Goal: Task Accomplishment & Management: Use online tool/utility

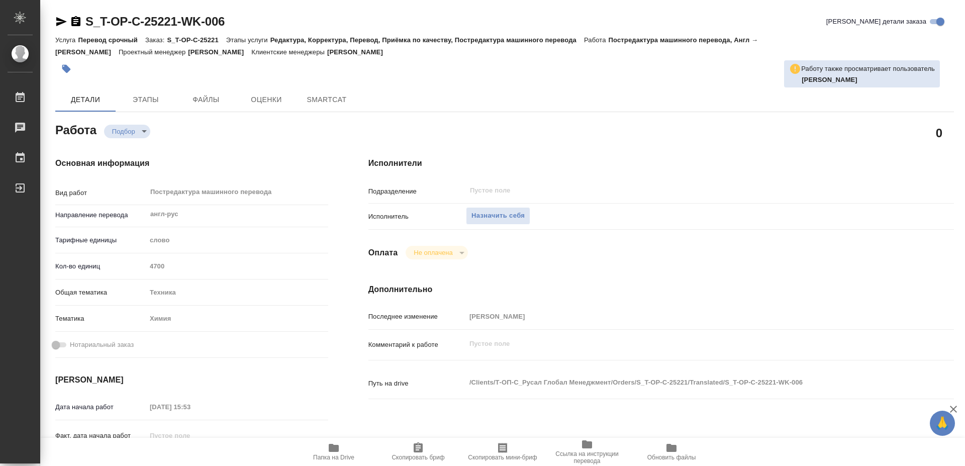
type textarea "x"
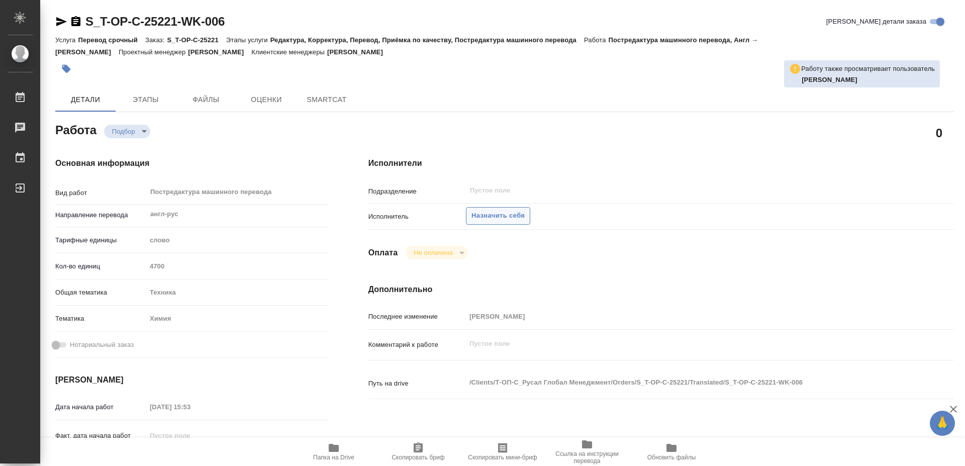
type textarea "x"
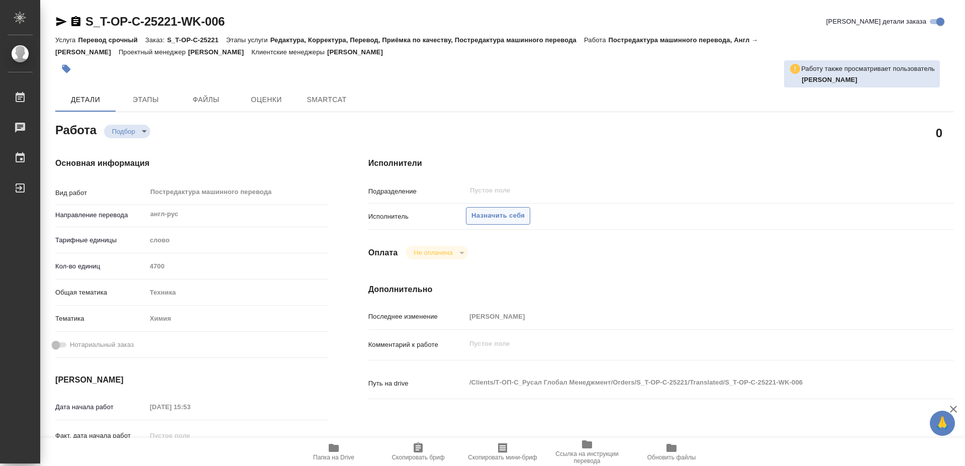
type textarea "x"
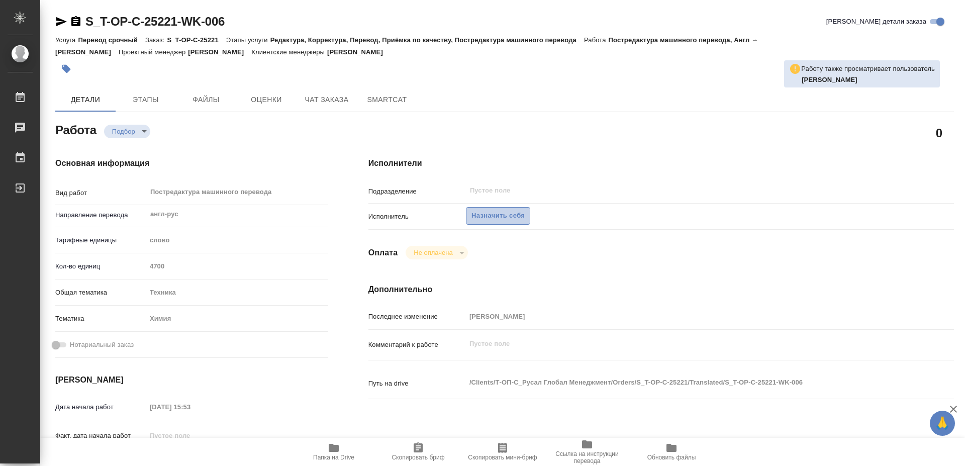
click at [500, 210] on span "Назначить себя" at bounding box center [498, 216] width 53 height 12
type textarea "x"
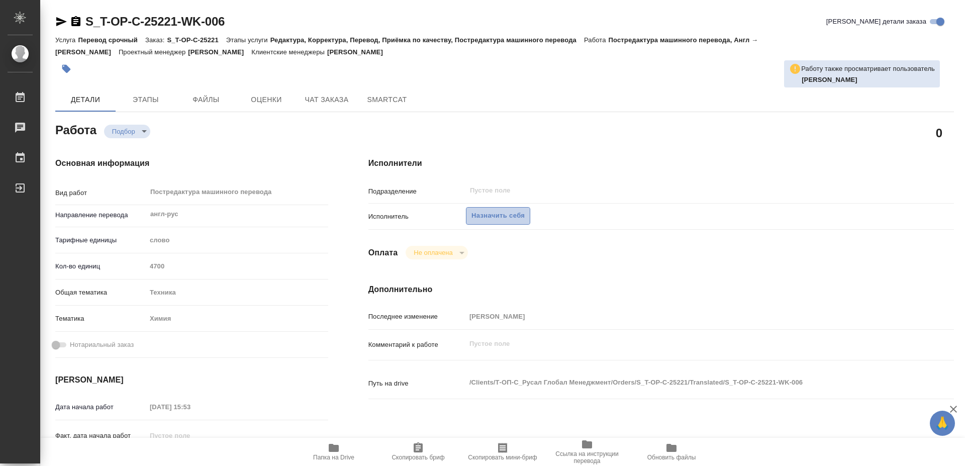
type textarea "x"
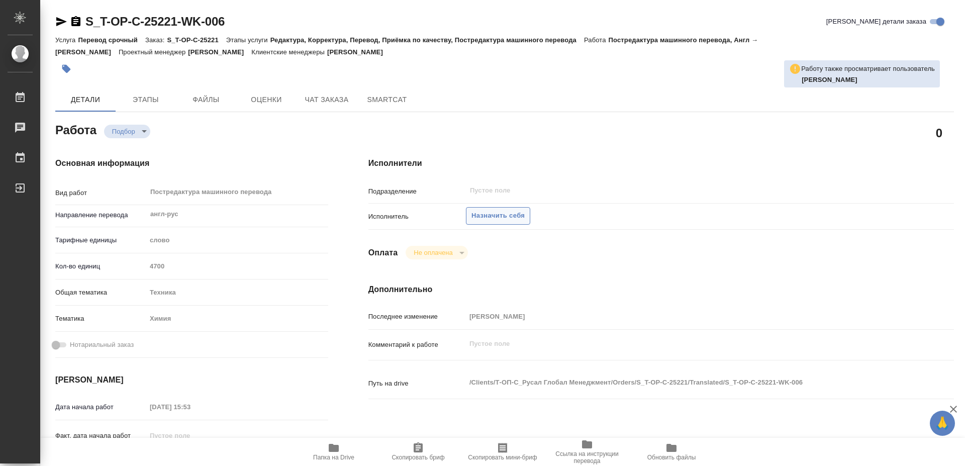
type textarea "x"
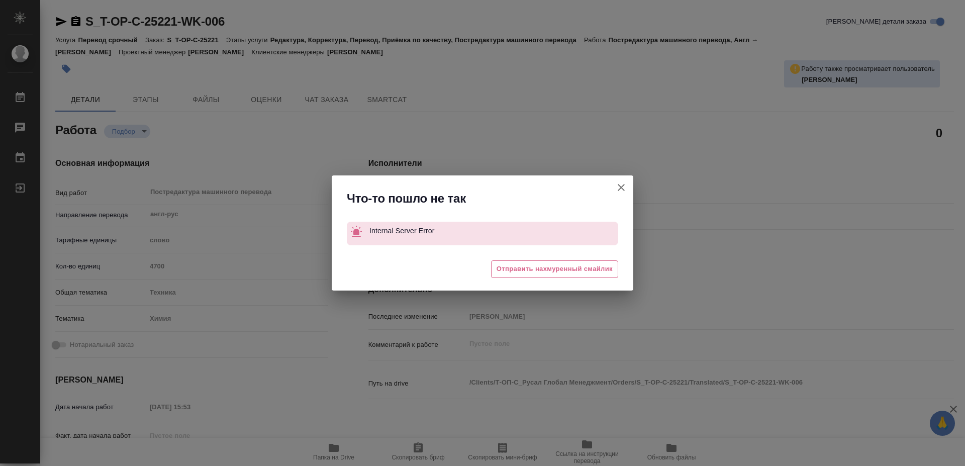
click at [621, 189] on icon "button" at bounding box center [621, 188] width 12 height 12
type textarea "x"
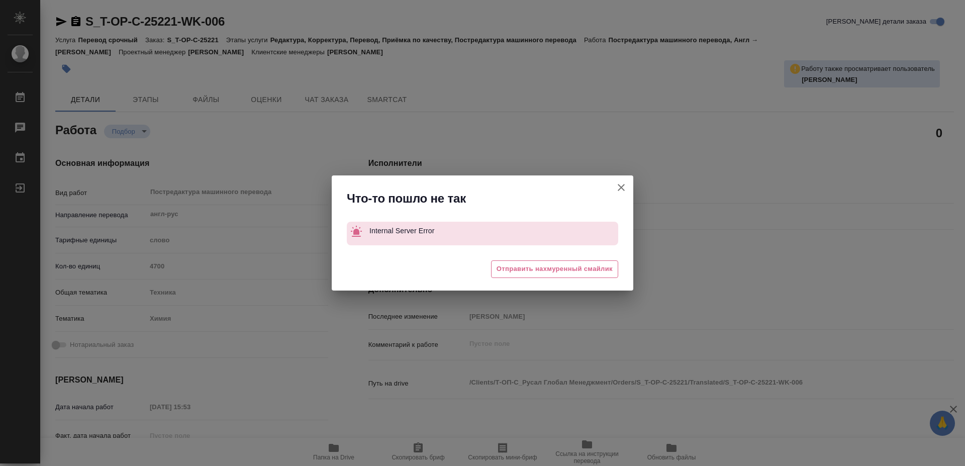
type textarea "x"
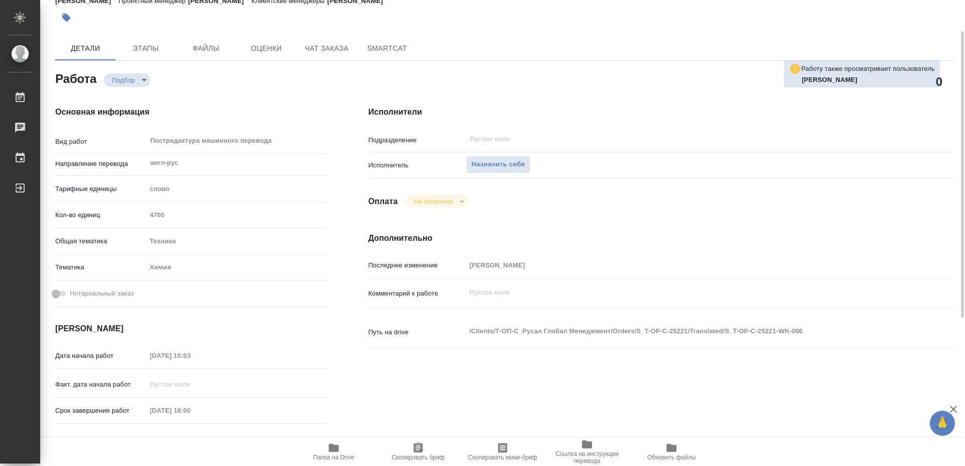
scroll to position [103, 0]
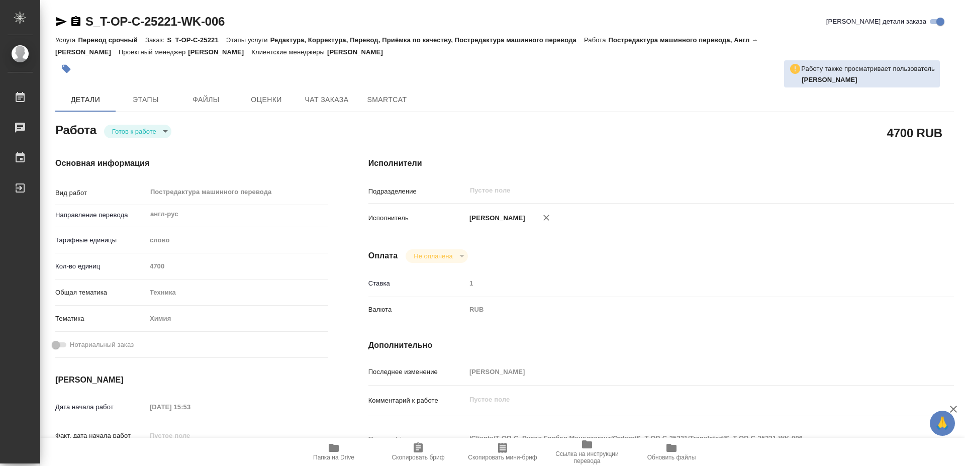
click at [337, 444] on icon "button" at bounding box center [334, 448] width 12 height 12
